Goal: Task Accomplishment & Management: Manage account settings

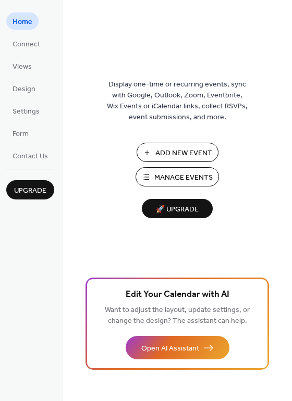
click at [164, 179] on span "Manage Events" at bounding box center [183, 177] width 58 height 11
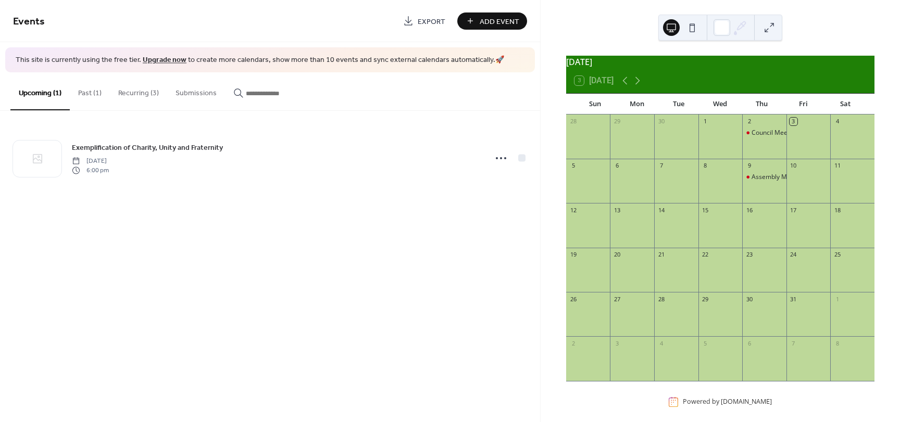
click at [85, 94] on button "Past (1)" at bounding box center [90, 90] width 40 height 37
click at [142, 91] on button "Recurring (3)" at bounding box center [138, 90] width 57 height 37
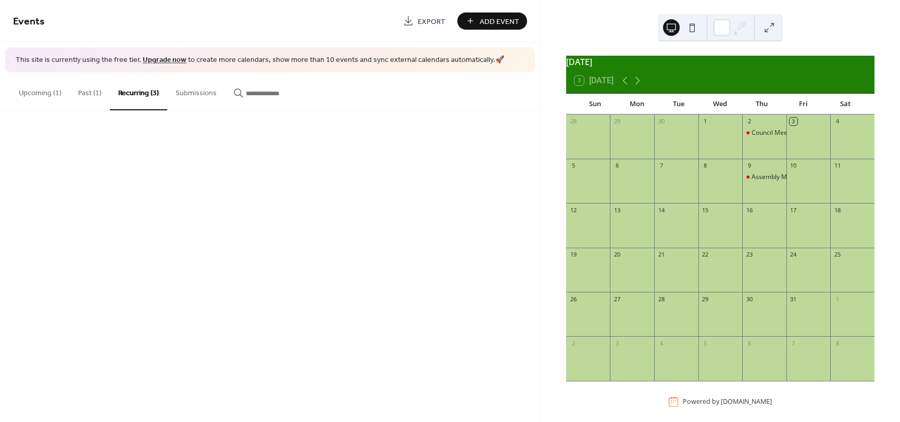
click at [142, 91] on button "Recurring (3)" at bounding box center [138, 91] width 57 height 38
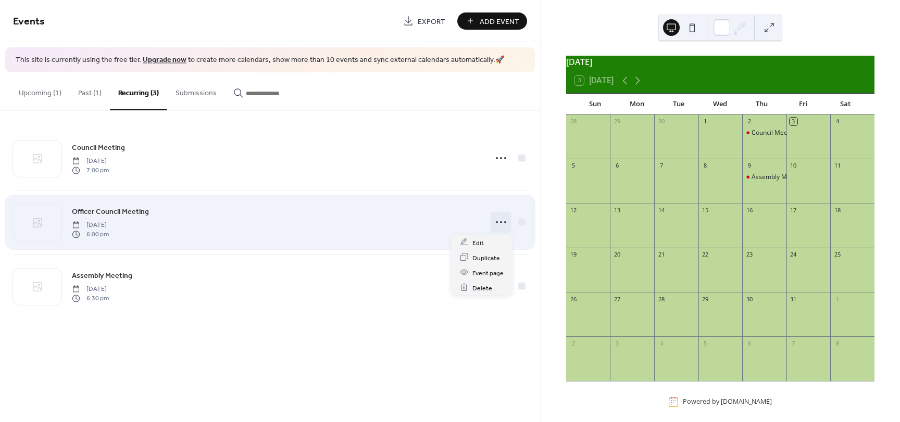
click at [501, 220] on icon at bounding box center [501, 222] width 17 height 17
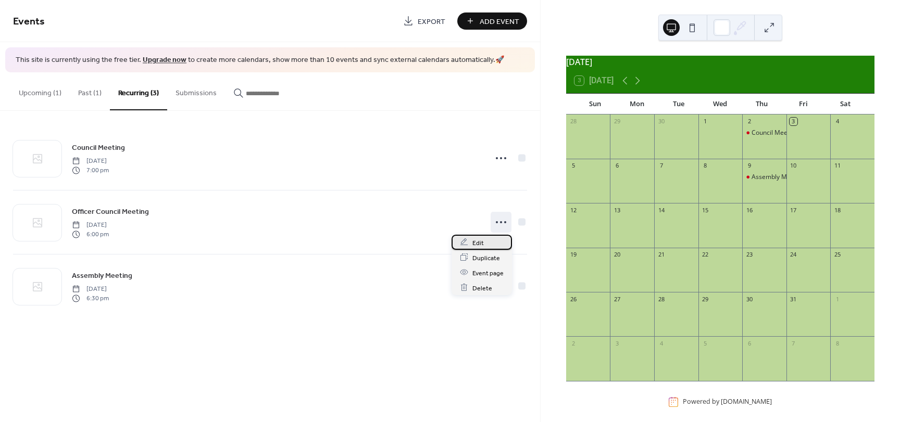
click at [472, 245] on div "Edit" at bounding box center [482, 242] width 60 height 15
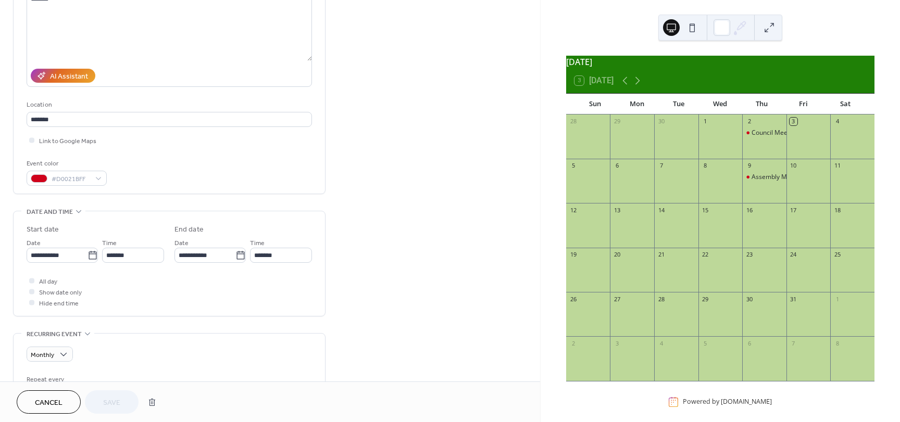
scroll to position [130, 0]
click at [90, 253] on icon at bounding box center [93, 253] width 10 height 10
click at [88, 253] on input "**********" at bounding box center [57, 253] width 61 height 15
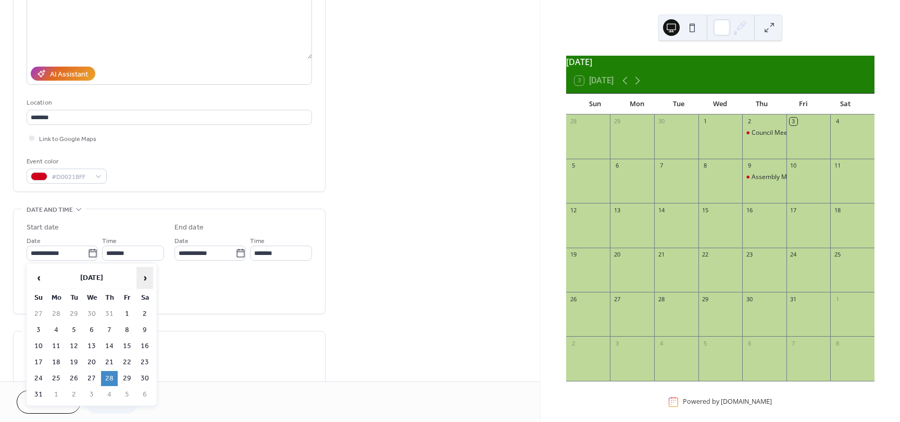
click at [144, 278] on span "›" at bounding box center [145, 278] width 16 height 21
click at [108, 377] on td "30" at bounding box center [109, 378] width 17 height 15
type input "**********"
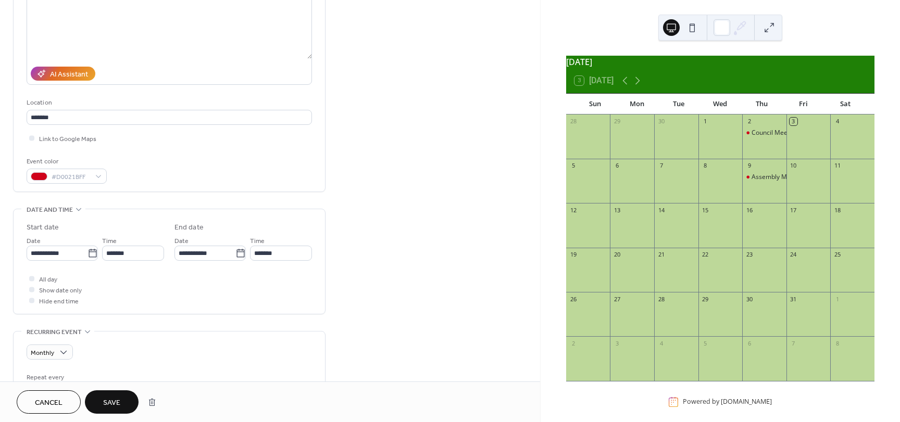
click at [113, 401] on span "Save" at bounding box center [111, 403] width 17 height 11
